Goal: Check status: Check status

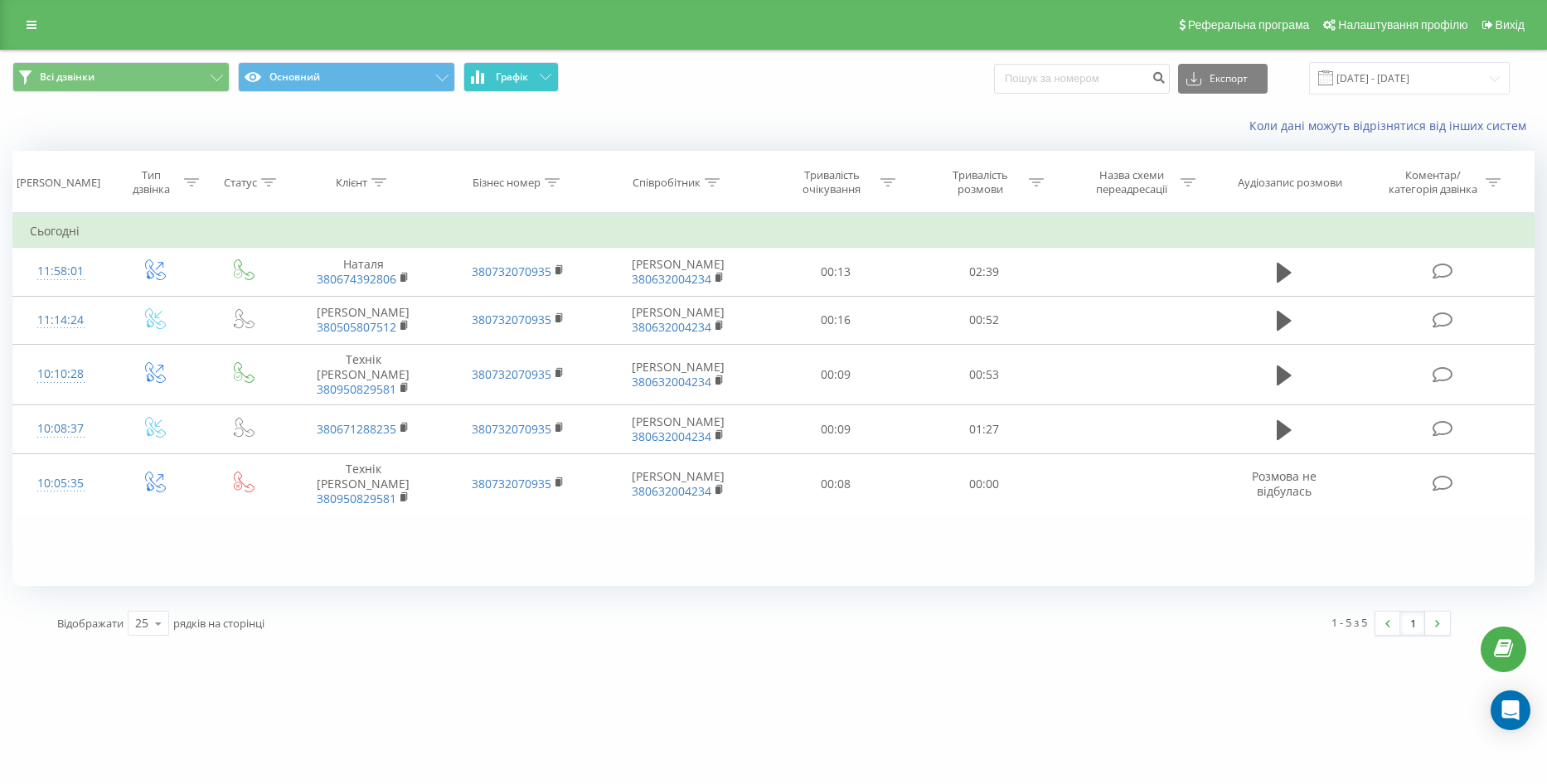
click at [534, 63] on button "Графік" at bounding box center [512, 77] width 95 height 30
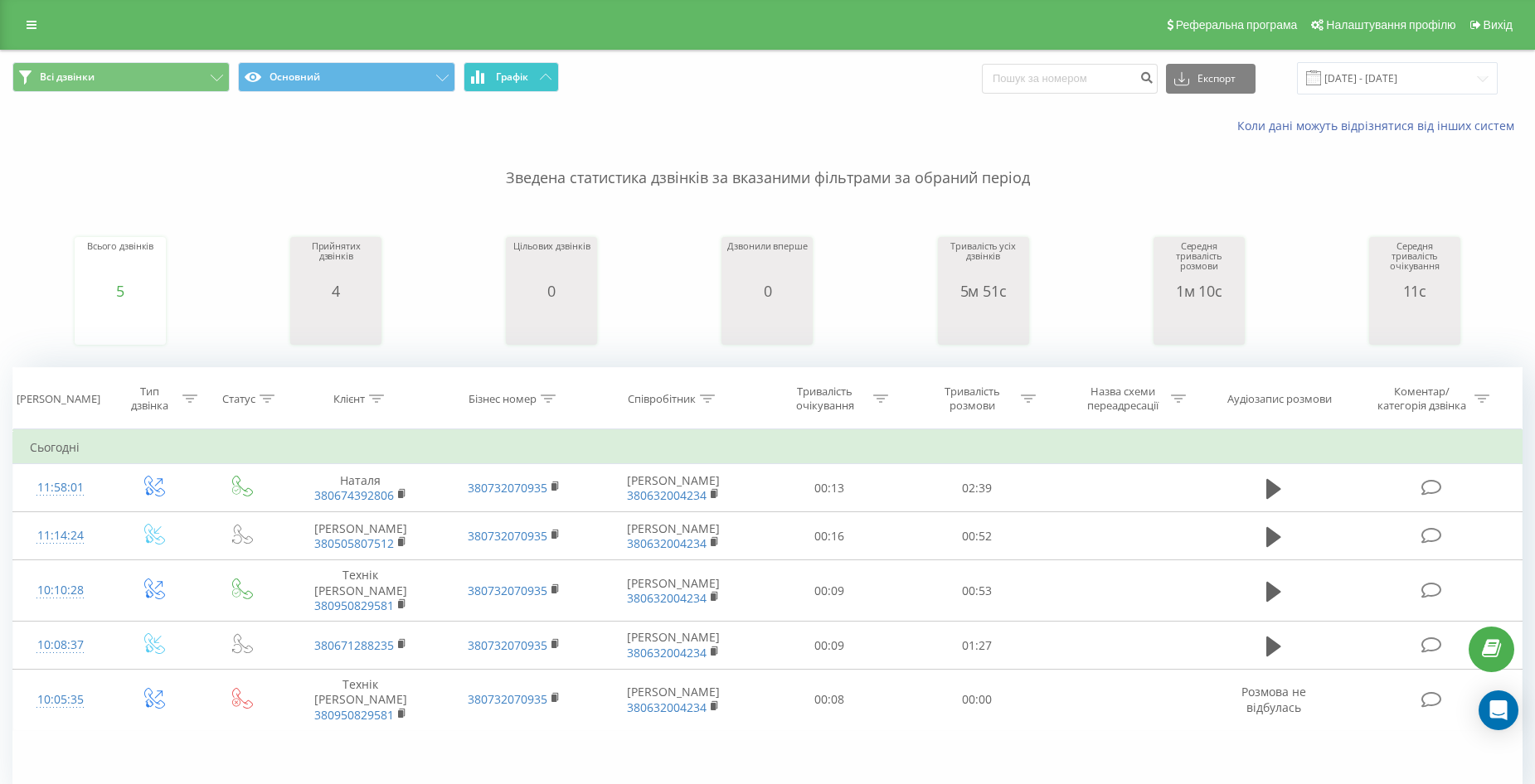
click at [534, 75] on button "Графік" at bounding box center [512, 77] width 95 height 30
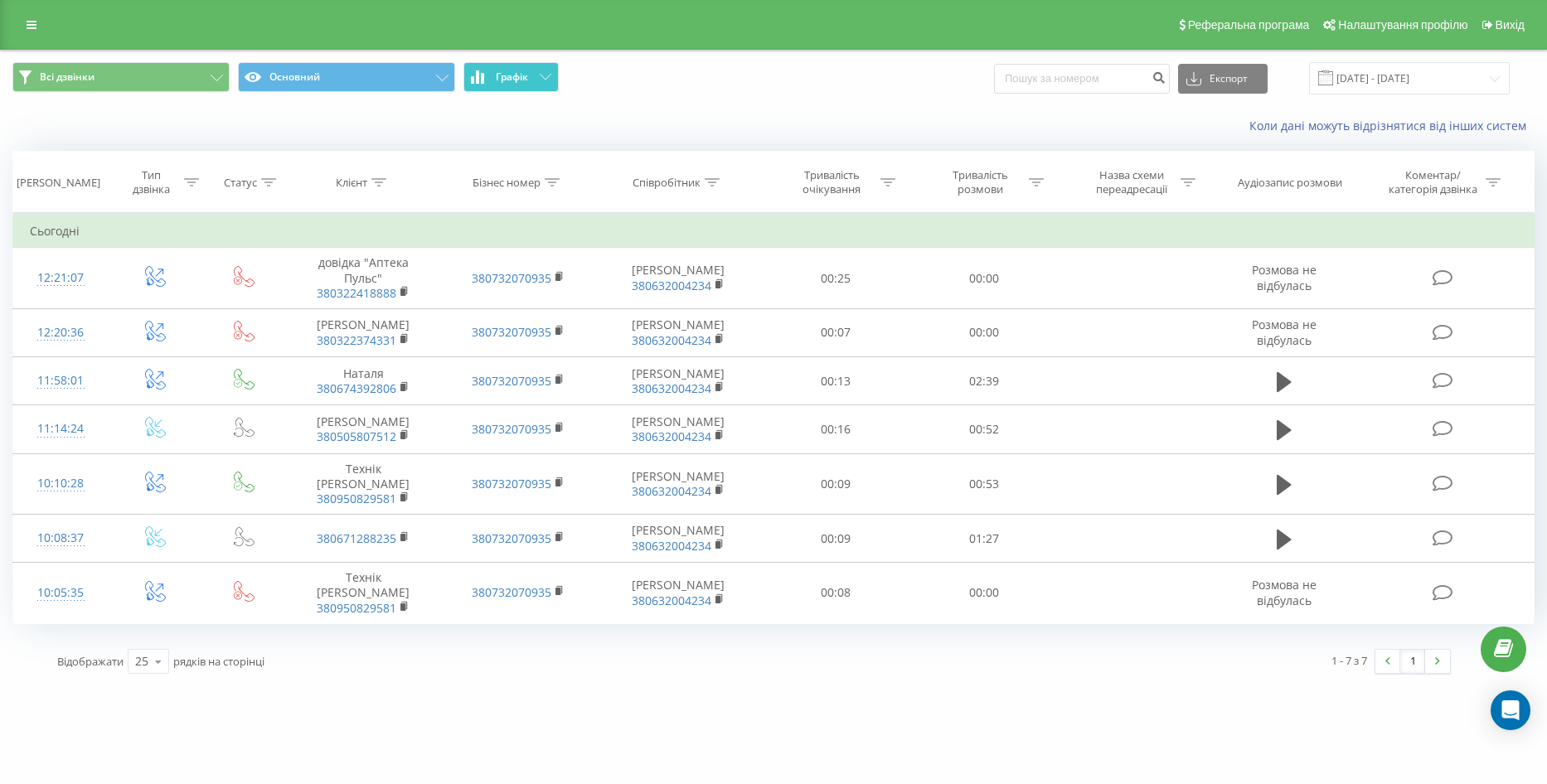
click at [535, 79] on button "Графік" at bounding box center [512, 77] width 95 height 30
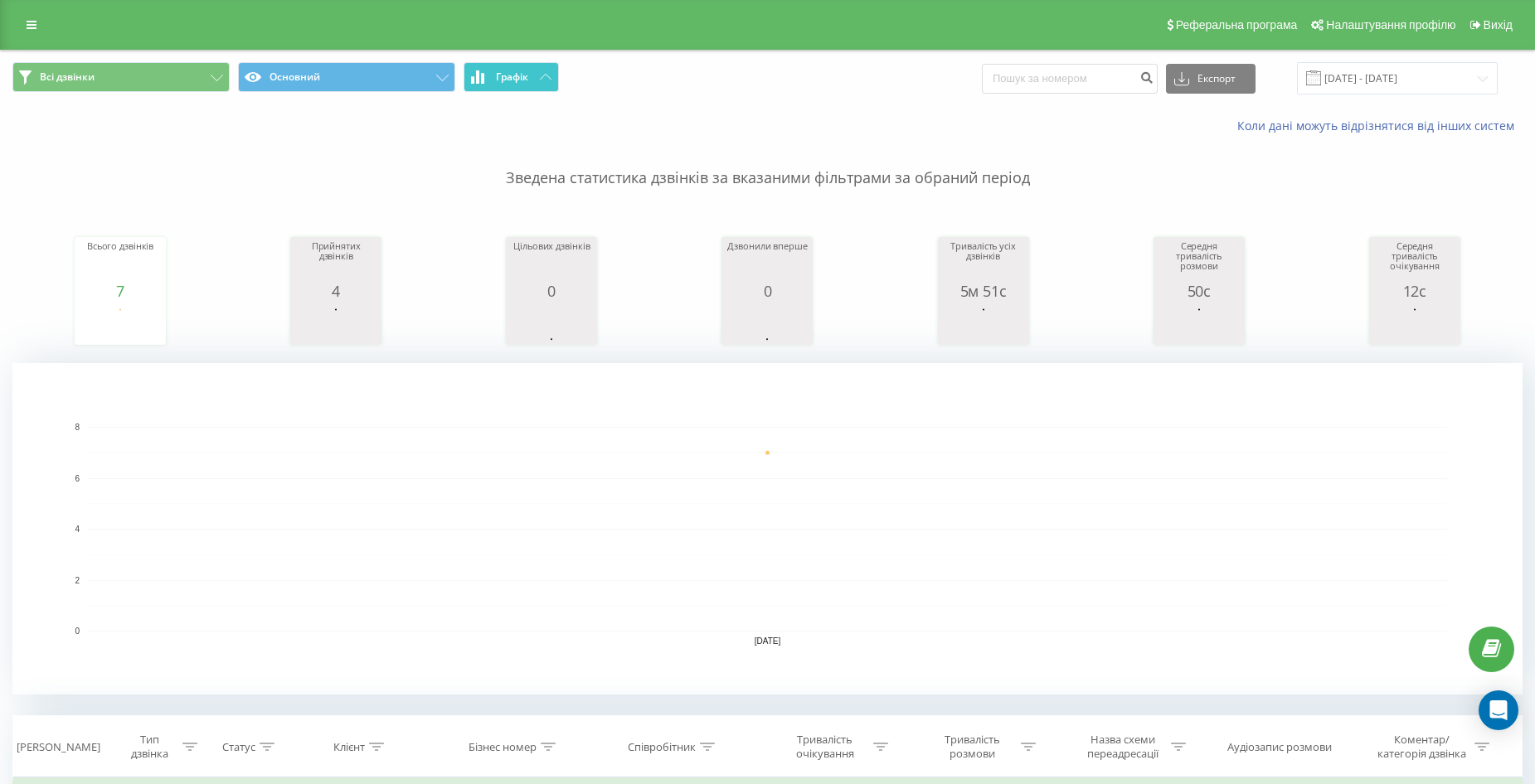
click at [535, 79] on button "Графік" at bounding box center [512, 77] width 95 height 30
